Goal: Information Seeking & Learning: Compare options

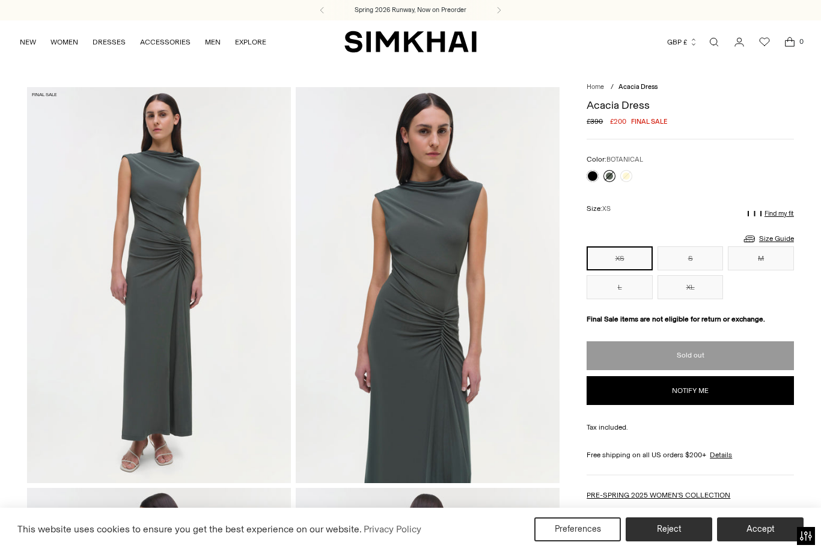
click at [595, 179] on link at bounding box center [593, 176] width 12 height 12
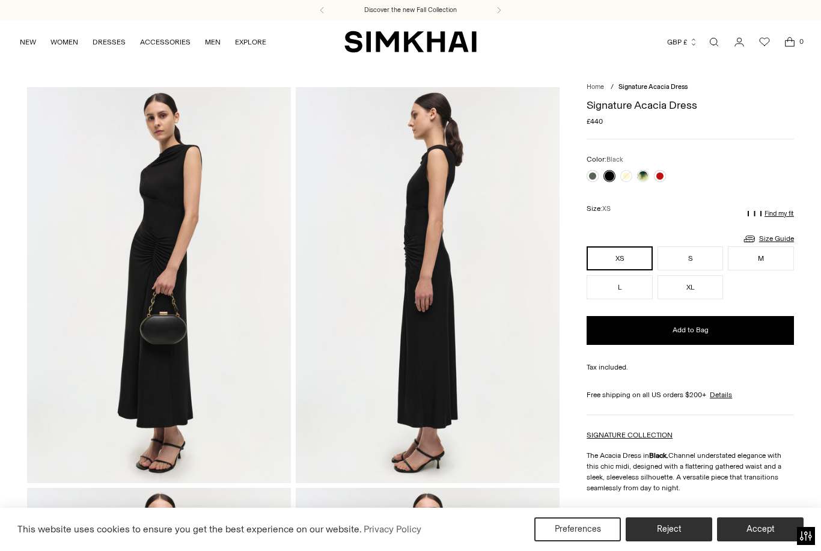
click at [597, 179] on link at bounding box center [593, 176] width 12 height 12
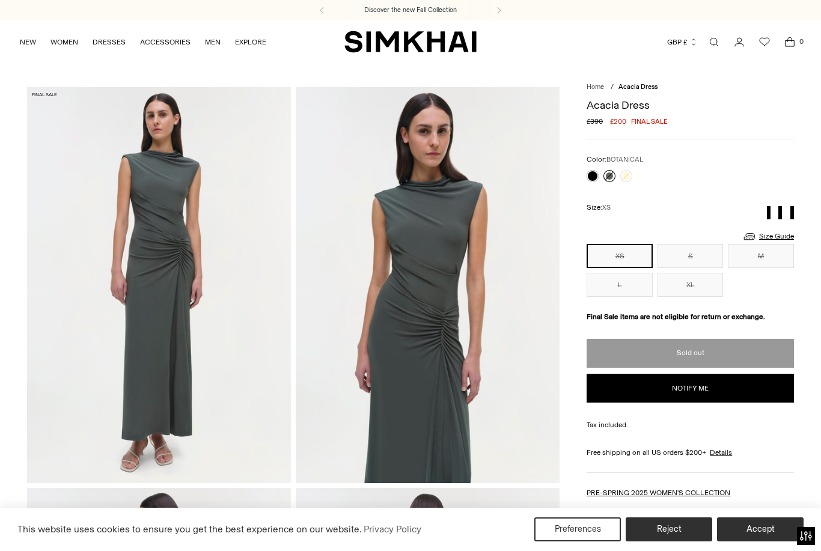
click at [597, 177] on link at bounding box center [593, 176] width 12 height 12
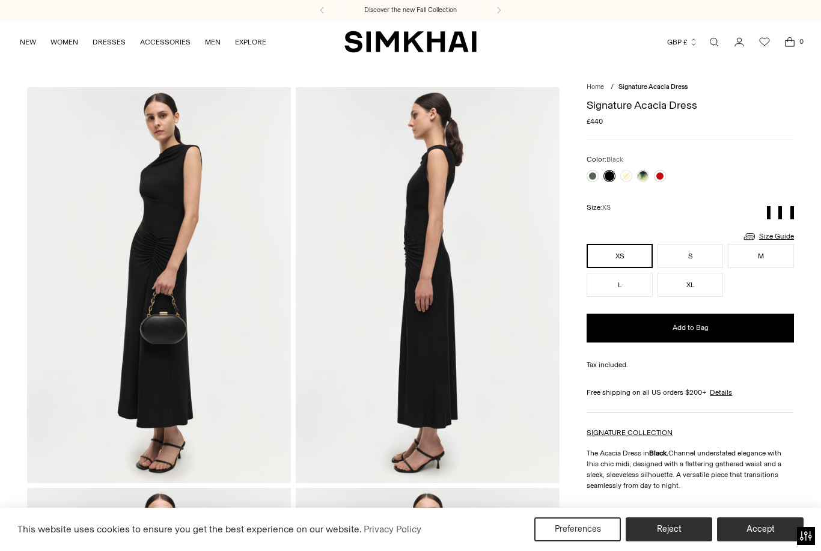
click at [671, 176] on div at bounding box center [690, 176] width 207 height 12
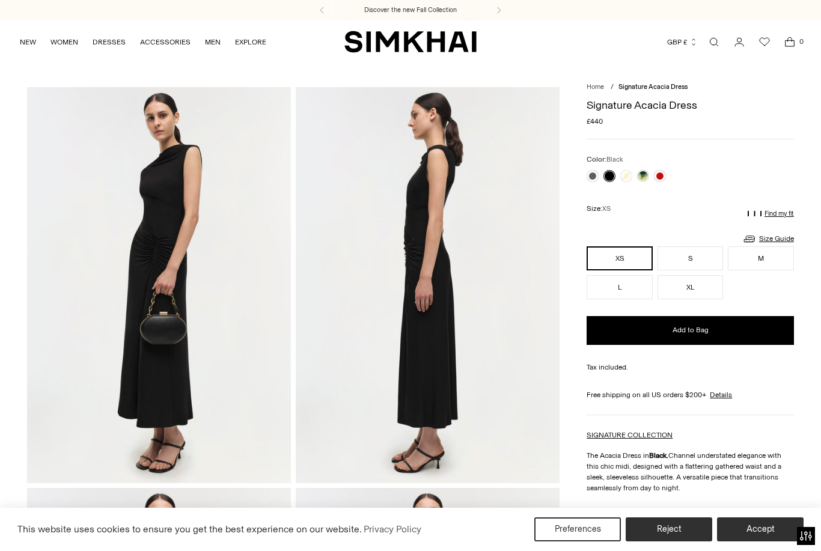
click at [670, 170] on div at bounding box center [690, 176] width 207 height 12
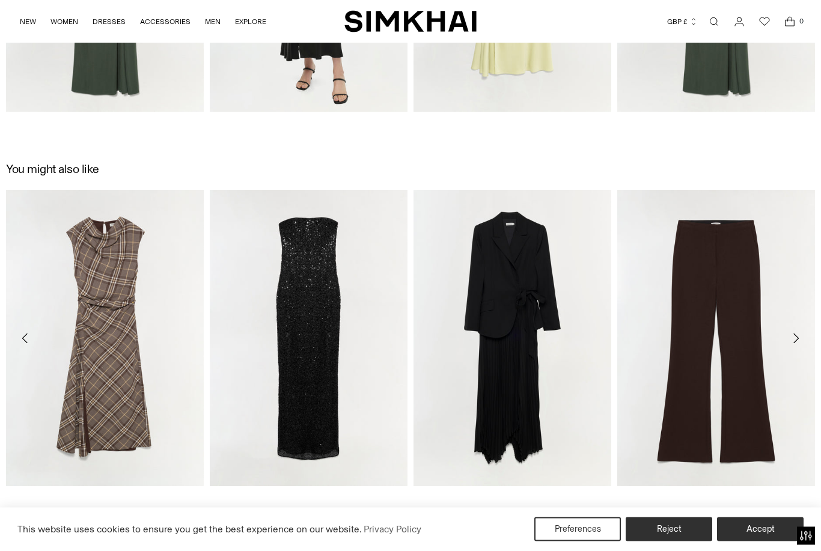
scroll to position [1543, 0]
click at [249, 130] on link "[PERSON_NAME] Draped Dress" at bounding box center [262, 126] width 105 height 8
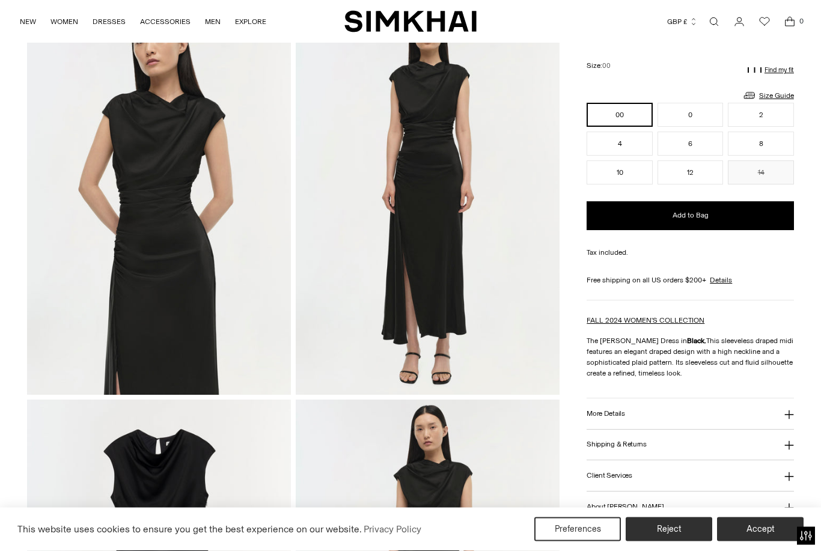
scroll to position [489, 0]
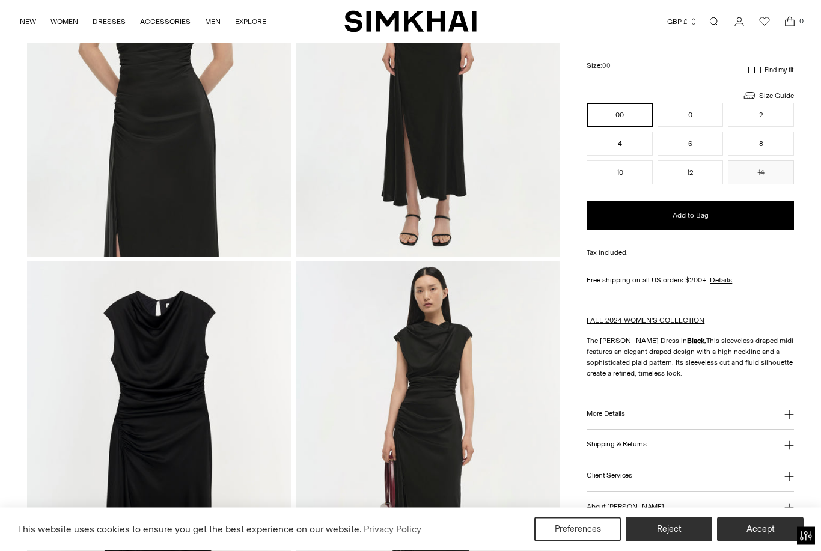
click at [744, 424] on button "More Details" at bounding box center [690, 414] width 207 height 31
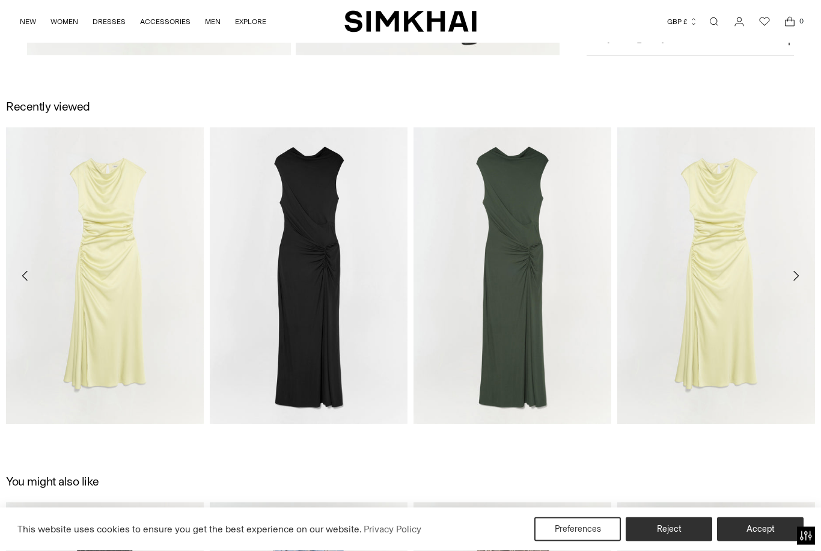
scroll to position [1230, 0]
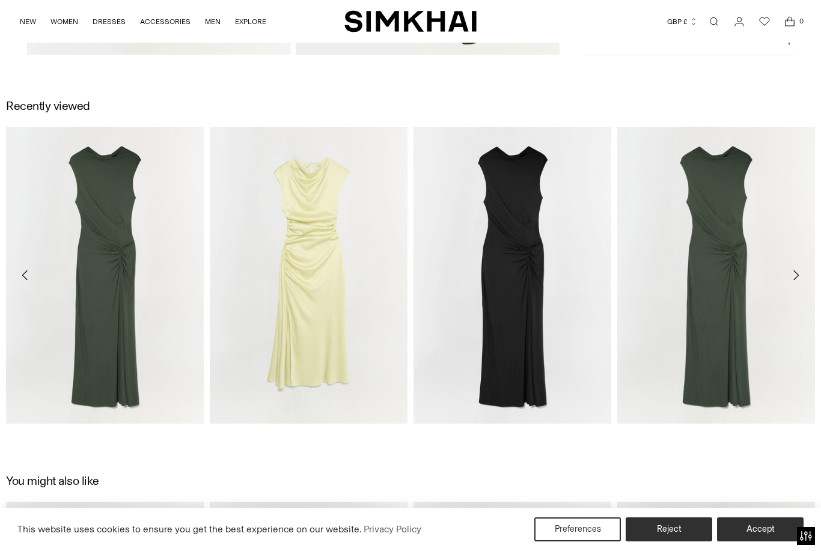
click at [659, 435] on link "Acacia Dress" at bounding box center [637, 439] width 41 height 8
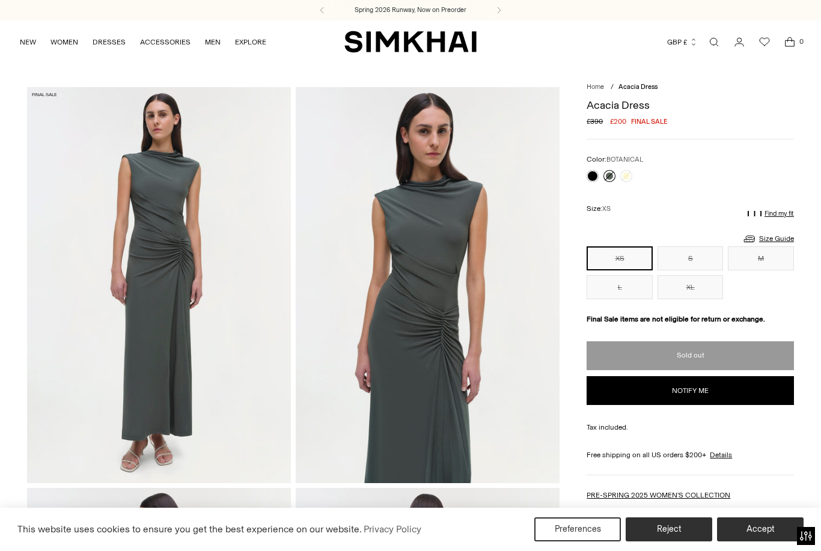
click at [624, 180] on link at bounding box center [626, 176] width 12 height 12
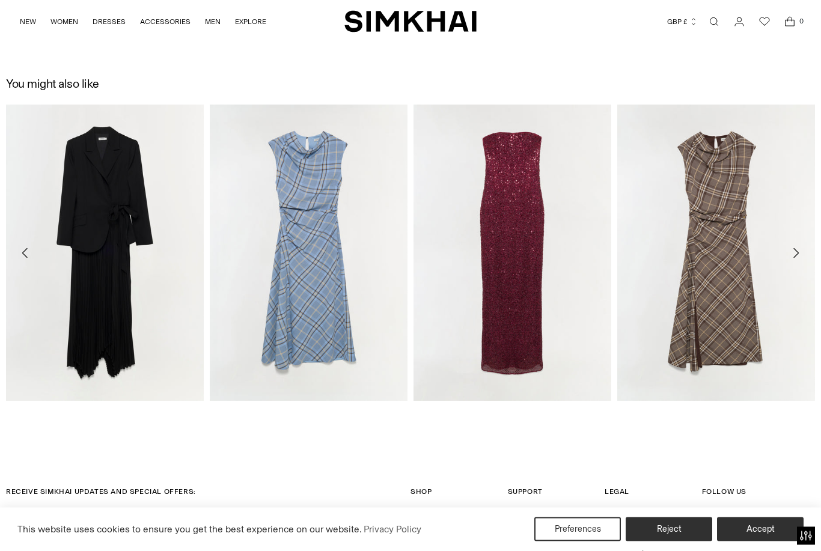
scroll to position [2028, 0]
click at [323, 412] on link "[PERSON_NAME] Draped Midi Dress" at bounding box center [270, 416] width 120 height 8
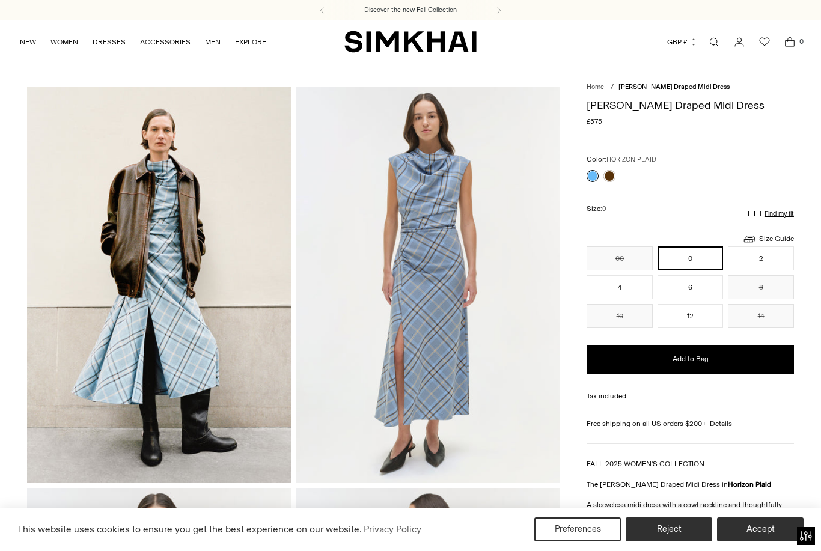
click at [614, 177] on link at bounding box center [610, 176] width 12 height 12
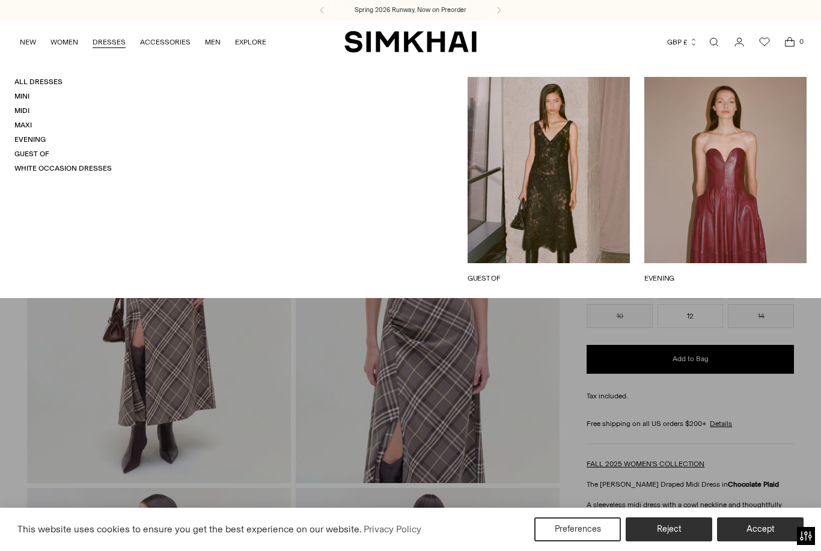
click at [29, 114] on link "Midi" at bounding box center [21, 110] width 15 height 8
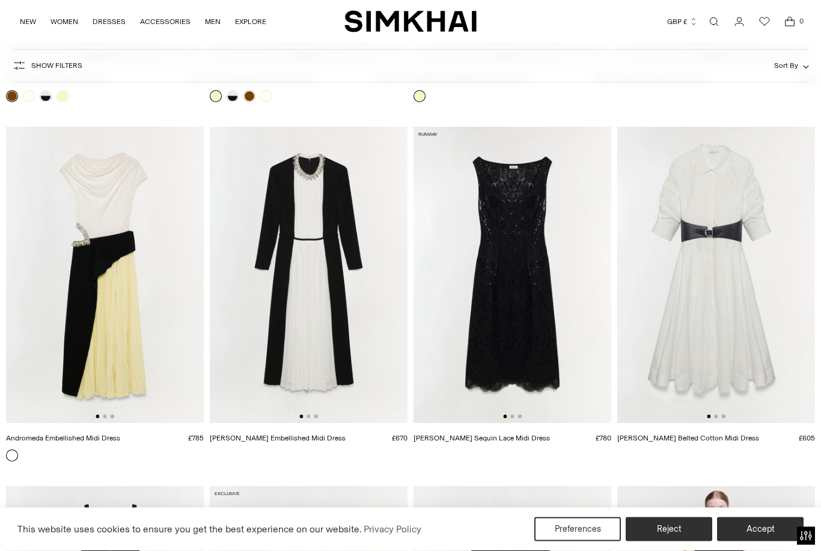
scroll to position [1536, 0]
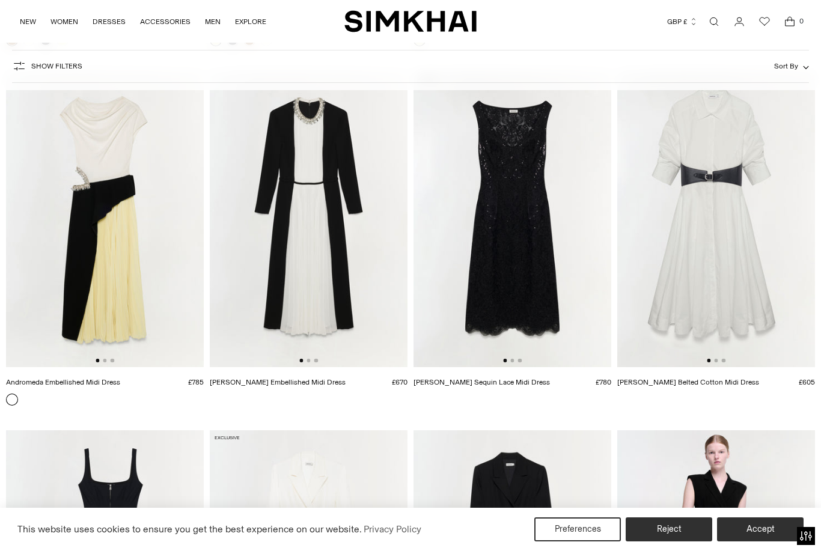
click at [564, 295] on img at bounding box center [513, 219] width 198 height 297
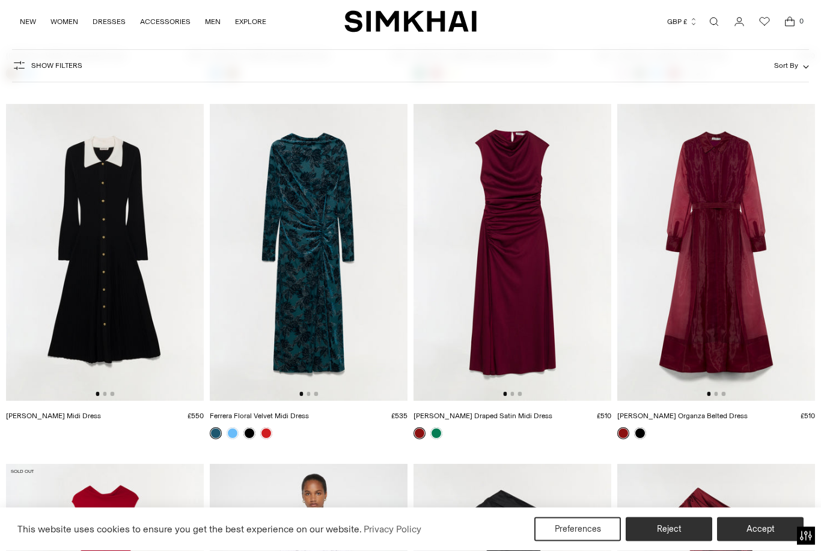
scroll to position [7553, 0]
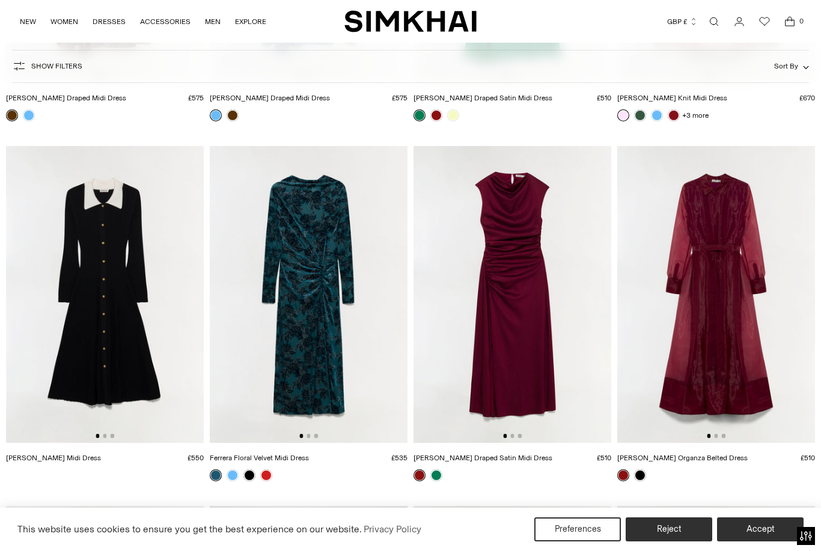
click at [525, 298] on img at bounding box center [513, 294] width 198 height 297
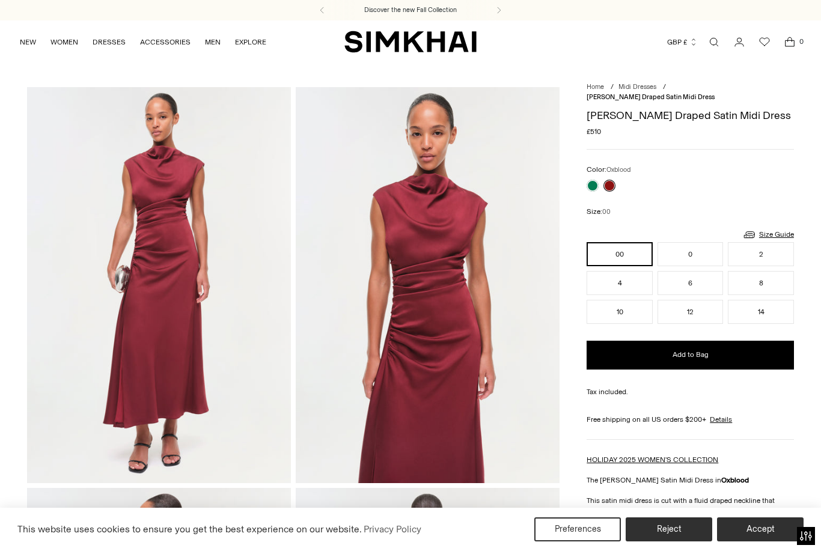
click at [596, 180] on link at bounding box center [593, 186] width 12 height 12
